Goal: Information Seeking & Learning: Learn about a topic

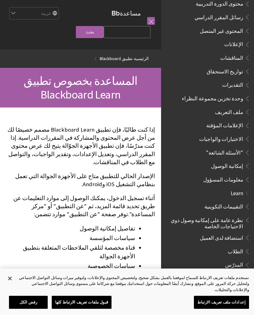
click at [104, 31] on input "بحث" at bounding box center [90, 32] width 28 height 12
click at [135, 38] on input "Search Query" at bounding box center [127, 32] width 47 height 12
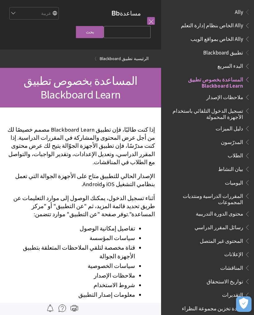
click at [236, 53] on span "تطبيق Blackboard" at bounding box center [223, 51] width 40 height 8
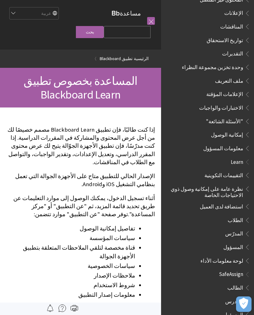
scroll to position [241, 0]
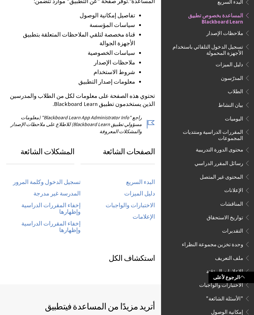
scroll to position [211, 0]
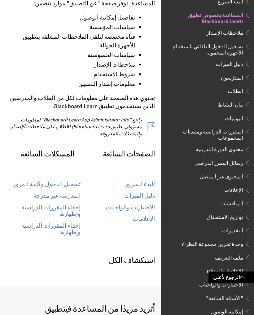
click at [68, 181] on link "تسجيل الدخول وكلمة المرور" at bounding box center [47, 184] width 68 height 7
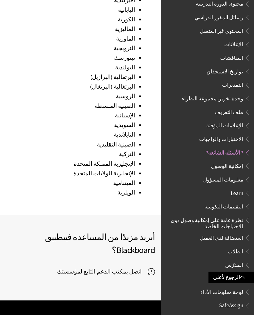
scroll to position [905, 0]
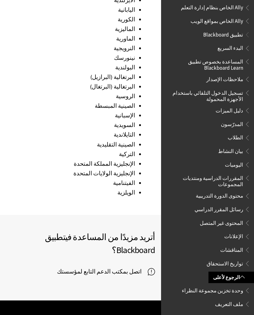
scroll to position [19, 0]
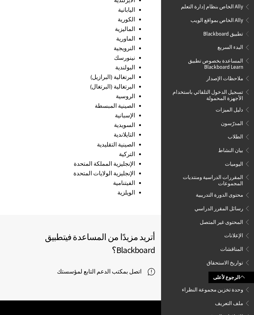
click at [239, 134] on span "الطلاب" at bounding box center [235, 136] width 15 height 8
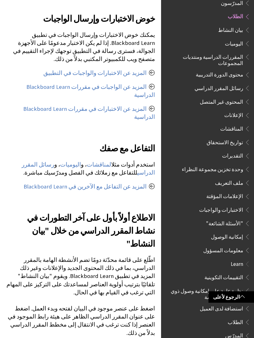
scroll to position [423, 0]
